Goal: Information Seeking & Learning: Learn about a topic

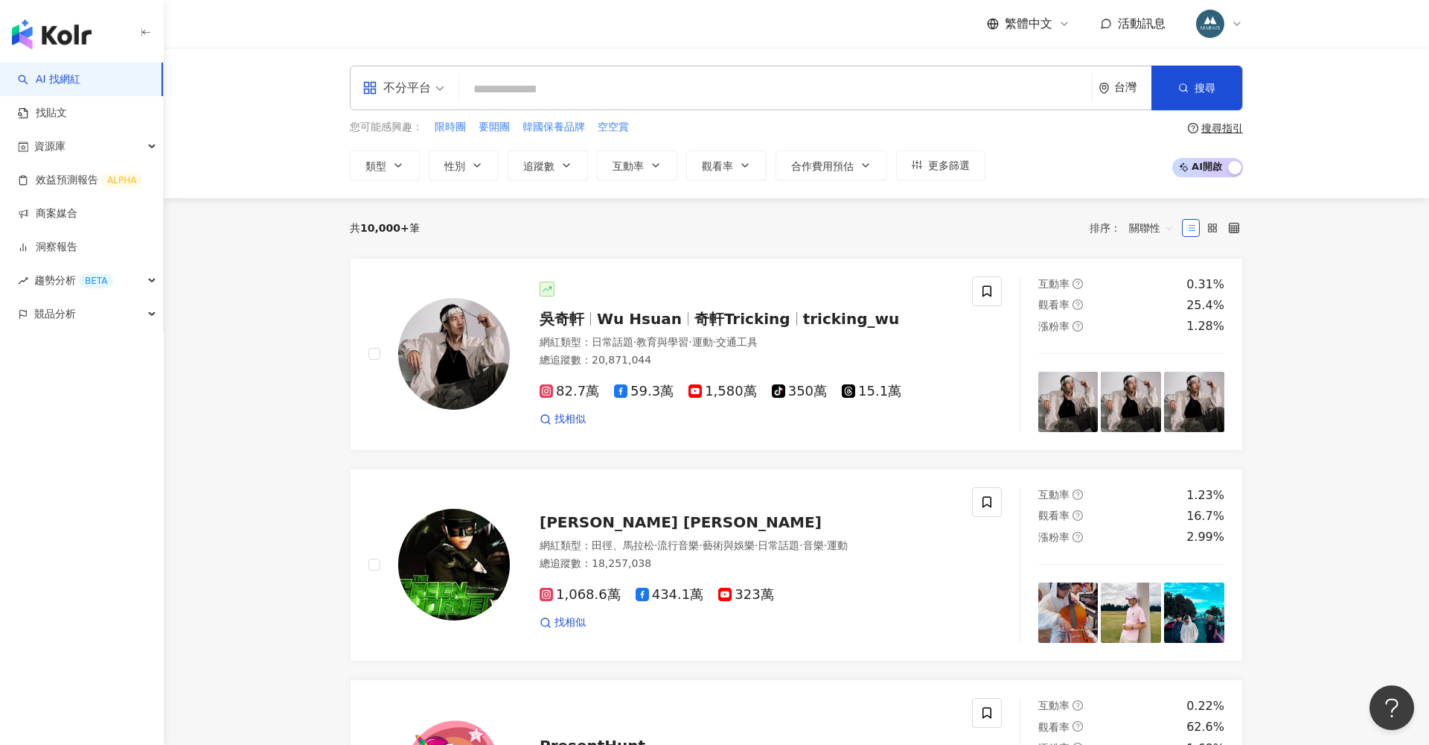
click at [575, 83] on input "search" at bounding box center [775, 89] width 621 height 28
type input "*"
type input "**********"
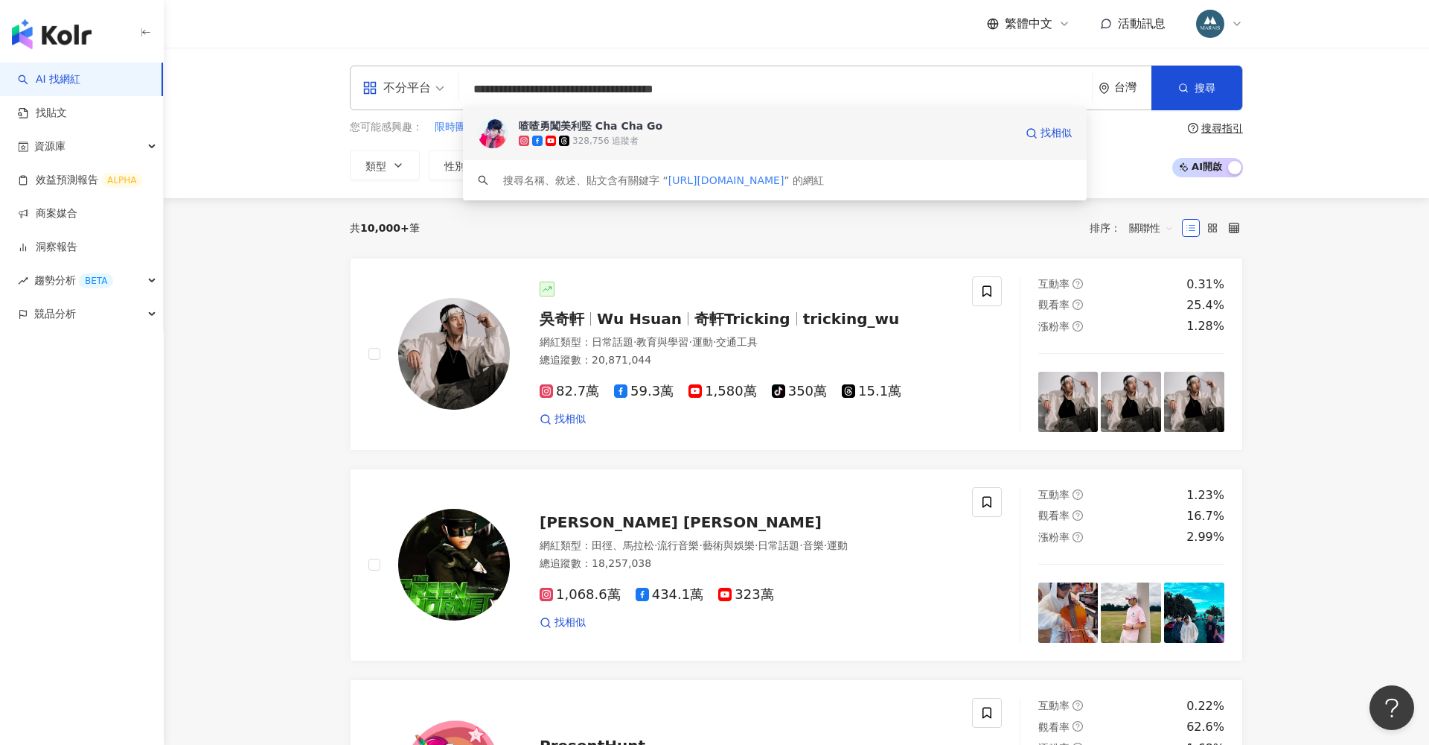
click at [645, 135] on div "328,756 追蹤者" at bounding box center [767, 140] width 496 height 15
